Goal: Task Accomplishment & Management: Manage account settings

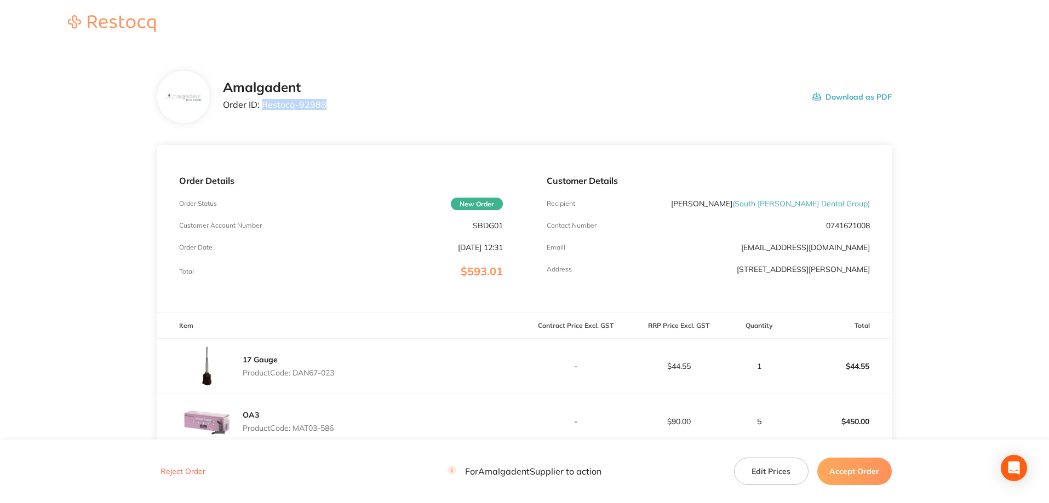
drag, startPoint x: 332, startPoint y: 105, endPoint x: 262, endPoint y: 102, distance: 70.1
click at [262, 102] on div "Amalgadent Order ID: Restocq- 92988 Download as PDF" at bounding box center [557, 97] width 669 height 34
copy p "Restocq- 92988"
click at [108, 173] on main "Amalgadent Order ID: Restocq- 92988 Download as PDF Order Details Order Status …" at bounding box center [524, 379] width 1049 height 660
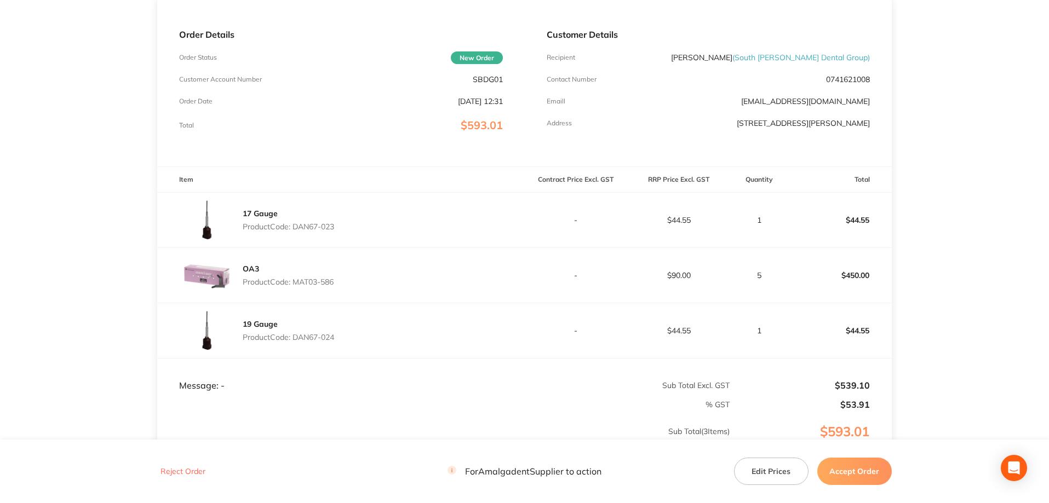
drag, startPoint x: 356, startPoint y: 229, endPoint x: 296, endPoint y: 228, distance: 60.3
click at [296, 228] on div "17 Gauge Product Code: DAN67-023" at bounding box center [340, 220] width 367 height 55
copy p "DAN67-023"
drag, startPoint x: 88, startPoint y: 280, endPoint x: 105, endPoint y: 284, distance: 17.4
click at [88, 280] on main "Amalgadent Order ID: Restocq- 92988 Download as PDF Order Details Order Status …" at bounding box center [524, 233] width 1049 height 660
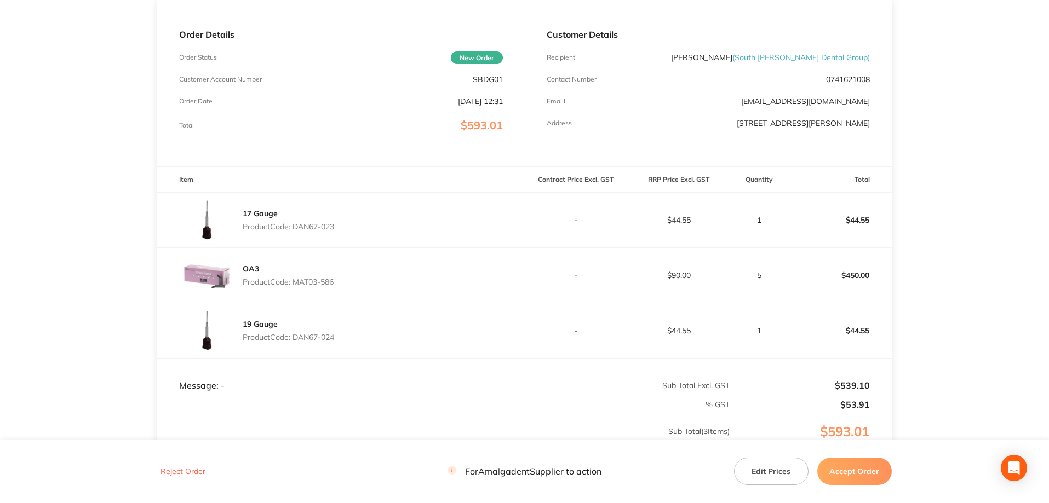
drag, startPoint x: 342, startPoint y: 283, endPoint x: 295, endPoint y: 283, distance: 47.1
click at [295, 283] on div "OA3 Product Code: MAT03-586" at bounding box center [340, 275] width 367 height 55
copy p "MAT03-586"
drag, startPoint x: 34, startPoint y: 228, endPoint x: 38, endPoint y: 239, distance: 12.1
click at [34, 228] on main "Amalgadent Order ID: Restocq- 92988 Download as PDF Order Details Order Status …" at bounding box center [524, 233] width 1049 height 660
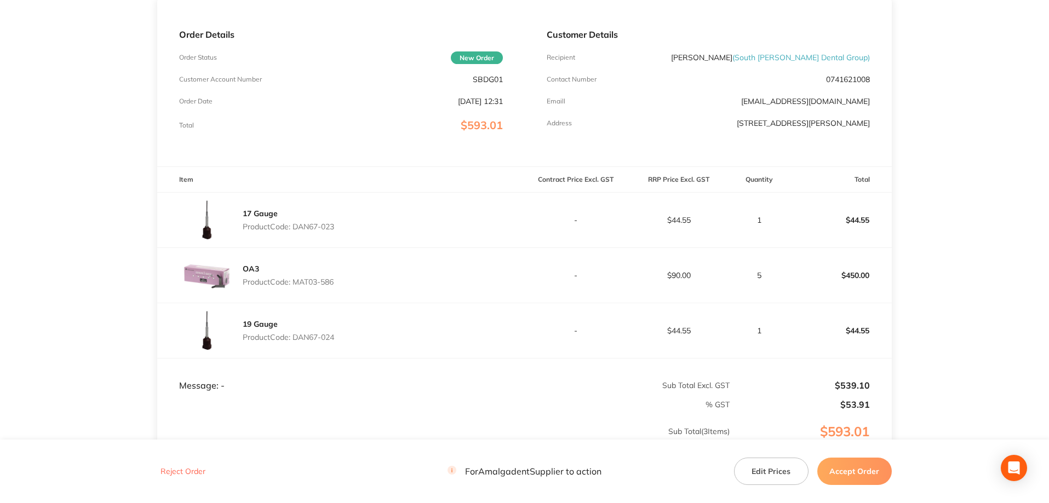
drag, startPoint x: 343, startPoint y: 336, endPoint x: 296, endPoint y: 340, distance: 47.3
click at [296, 340] on div "19 Gauge Product Code: DAN67-024" at bounding box center [340, 330] width 367 height 55
copy p "DAN67-024"
click at [57, 196] on main "Amalgadent Order ID: Restocq- 92988 Download as PDF Order Details Order Status …" at bounding box center [524, 233] width 1049 height 660
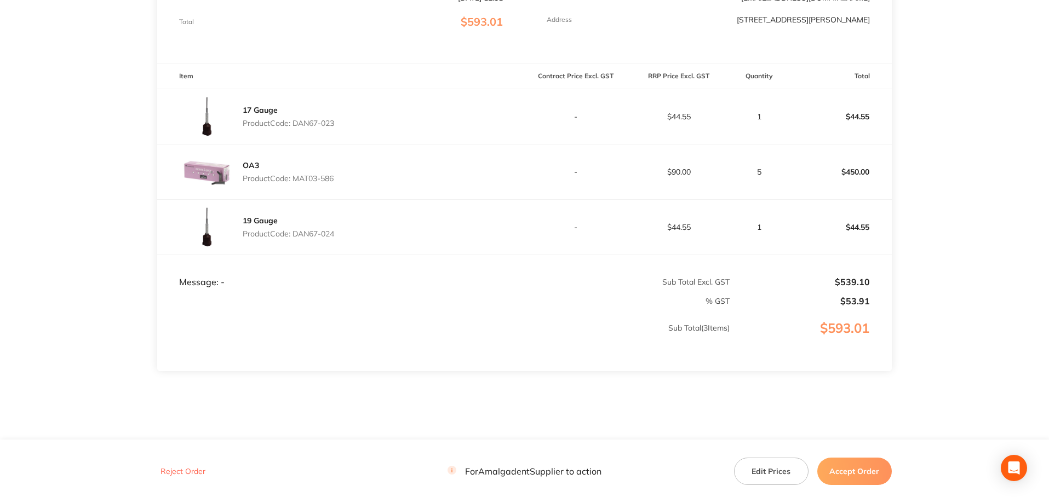
scroll to position [269, 0]
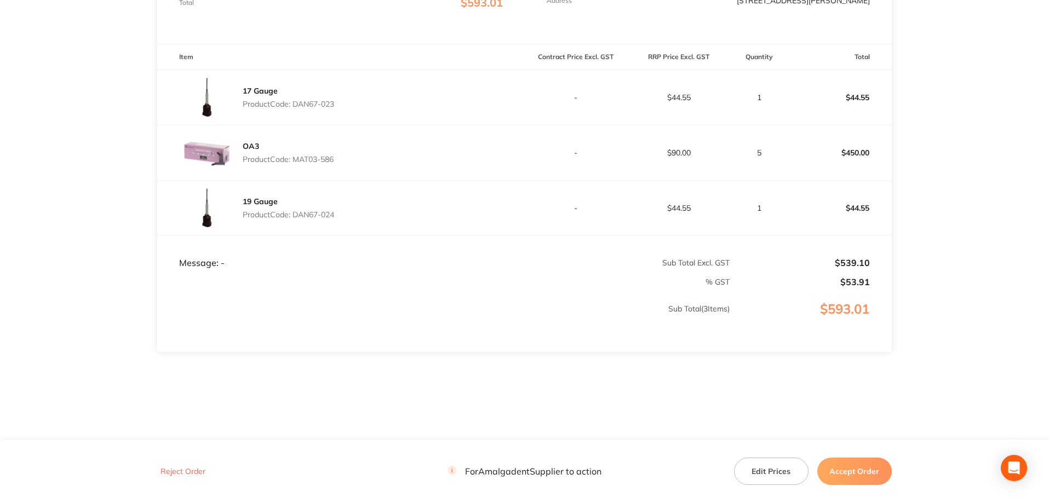
drag, startPoint x: 990, startPoint y: 216, endPoint x: 885, endPoint y: 405, distance: 215.7
click at [991, 222] on main "Amalgadent Order ID: Restocq- 92988 Download as PDF Order Details Order Status …" at bounding box center [524, 110] width 1049 height 660
click at [861, 478] on button "Accept Order" at bounding box center [854, 471] width 74 height 27
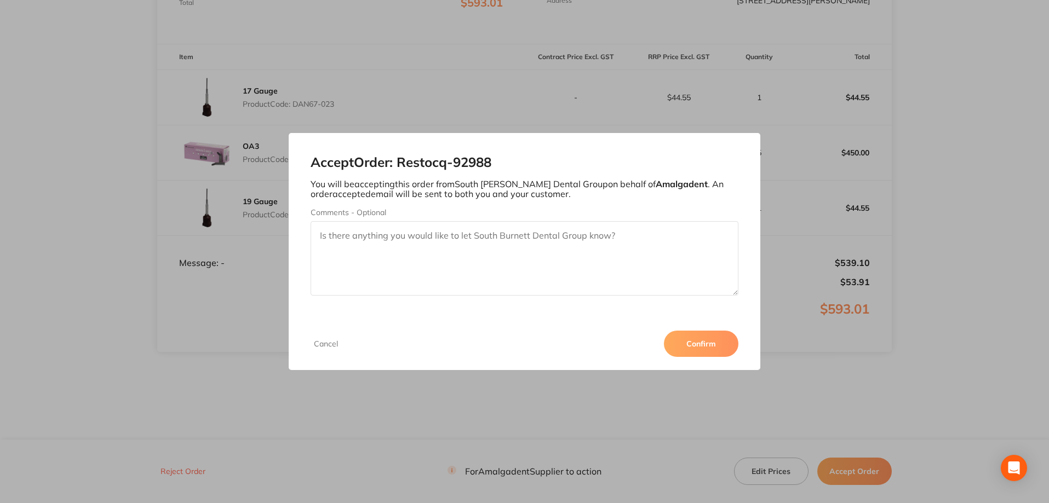
click at [719, 352] on button "Confirm" at bounding box center [701, 344] width 74 height 26
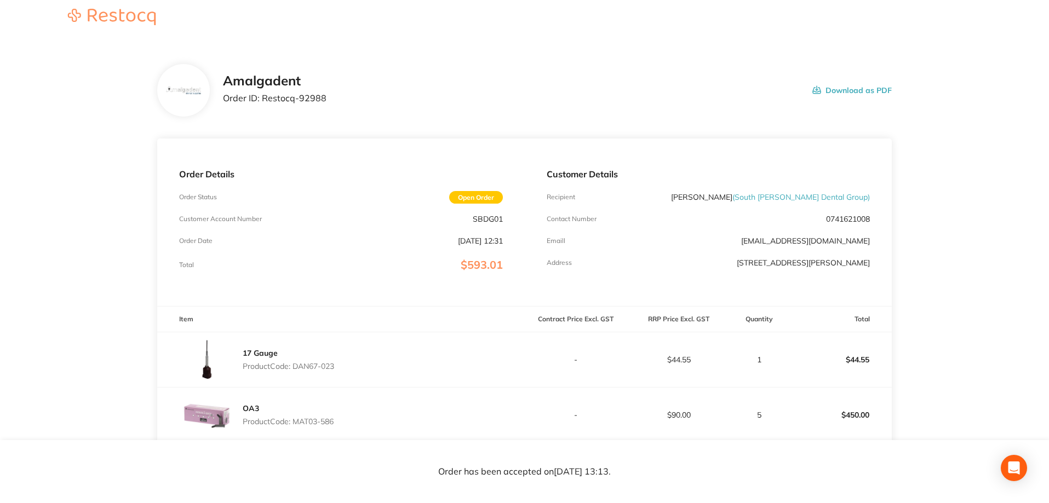
scroll to position [0, 0]
